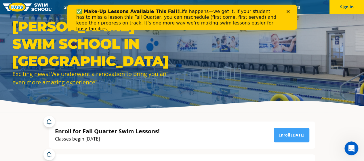
click at [242, 45] on div "FOSS SWIM SCHOOL IN CHANHASSEN Exciting news! We underwent a renovation to brin…" at bounding box center [181, 56] width 345 height 77
click at [288, 11] on polygon "Close" at bounding box center [287, 11] width 3 height 3
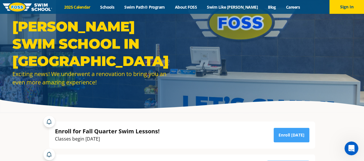
click at [83, 7] on link "2025 Calendar" at bounding box center [77, 6] width 36 height 5
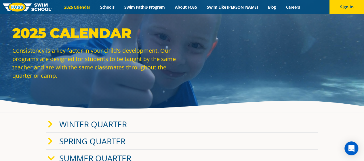
click at [247, 40] on div "2025 Calendar Consistency is a key factor in your child's development. Our prog…" at bounding box center [181, 56] width 345 height 64
click at [161, 6] on link "Swim Path® Program" at bounding box center [144, 6] width 50 height 5
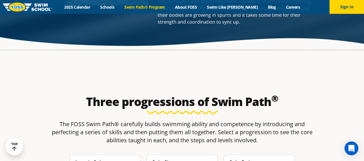
scroll to position [817, 0]
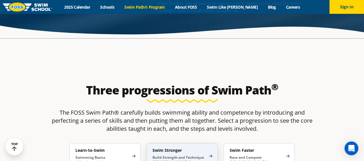
click at [210, 143] on div "Swim Stronger Build Strength and Technique 5-13 Years Old" at bounding box center [181, 156] width 71 height 26
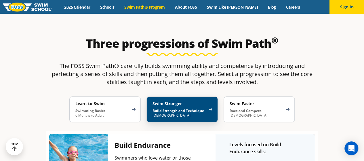
scroll to position [863, 0]
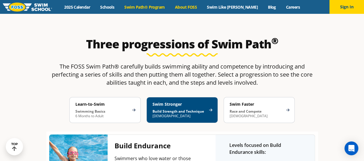
drag, startPoint x: 199, startPoint y: 7, endPoint x: 191, endPoint y: 7, distance: 7.2
click at [191, 7] on link "About FOSS" at bounding box center [186, 6] width 32 height 5
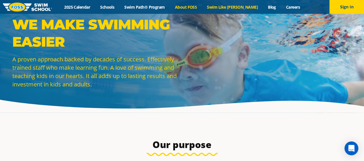
click at [237, 7] on link "Swim Like [PERSON_NAME]" at bounding box center [232, 6] width 61 height 5
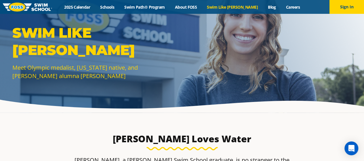
click at [196, 11] on div "Menu 2025 Calendar Schools Swim Path® Program About [PERSON_NAME] Swim Like [PE…" at bounding box center [182, 7] width 364 height 14
click at [119, 6] on link "Schools" at bounding box center [107, 6] width 24 height 5
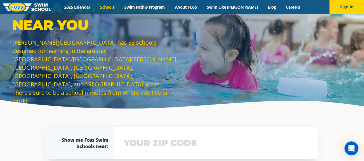
click at [314, 110] on section "Find a Swim School Near You [PERSON_NAME][GEOGRAPHIC_DATA] has 33 schools desig…" at bounding box center [182, 63] width 364 height 99
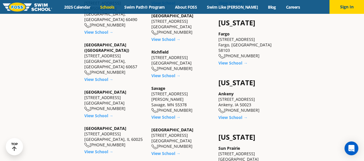
scroll to position [32, 0]
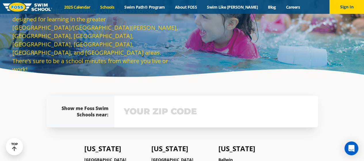
click at [90, 5] on link "2025 Calendar" at bounding box center [77, 6] width 36 height 5
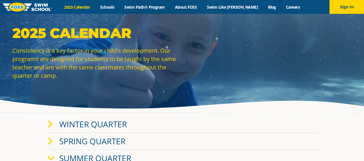
click at [287, 47] on div "2025 Calendar Consistency is a key factor in your child's development. Our prog…" at bounding box center [181, 56] width 345 height 64
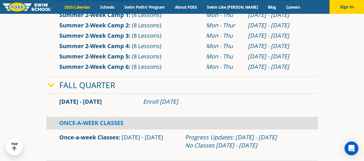
scroll to position [274, 0]
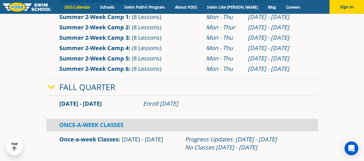
click at [115, 68] on link "Summer 2-Week Camp 6" at bounding box center [93, 69] width 69 height 8
